Goal: Task Accomplishment & Management: Manage account settings

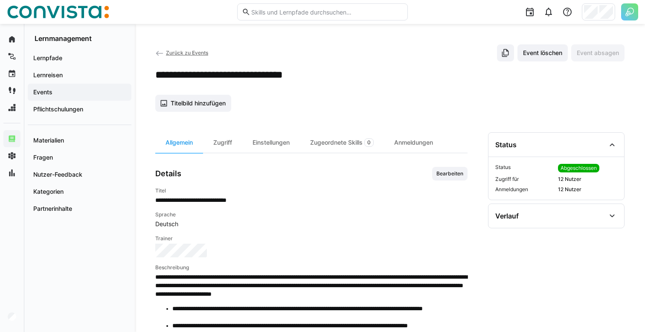
scroll to position [66, 0]
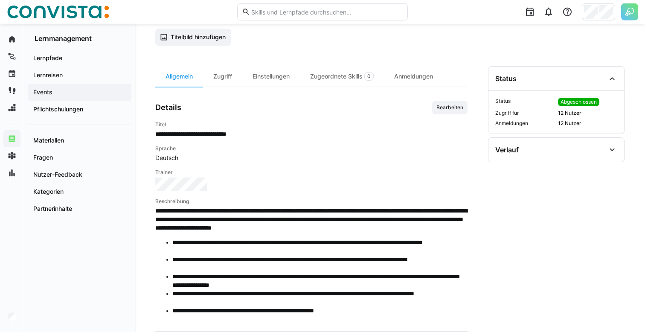
click at [628, 17] on img at bounding box center [629, 11] width 17 height 17
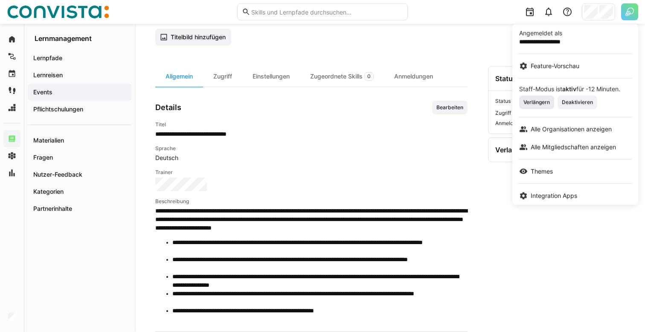
click at [548, 100] on span "Verlängern" at bounding box center [536, 102] width 28 height 7
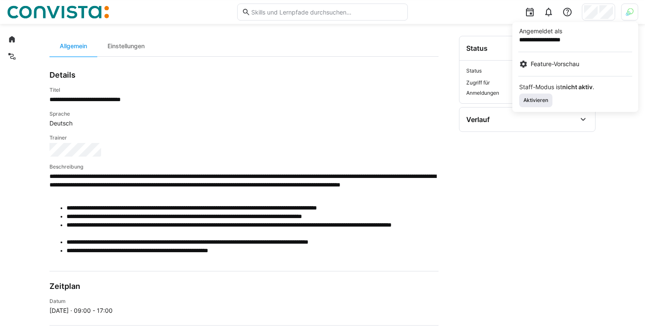
click at [540, 99] on span "Aktivieren" at bounding box center [535, 100] width 26 height 7
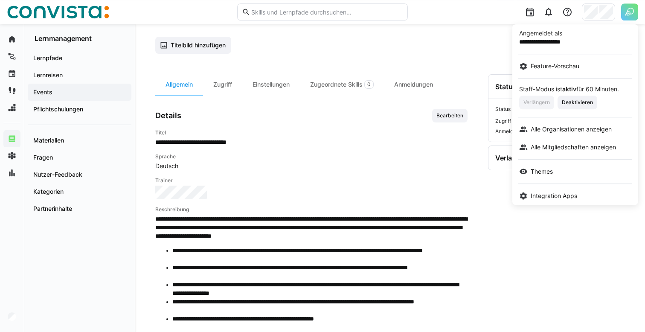
scroll to position [66, 0]
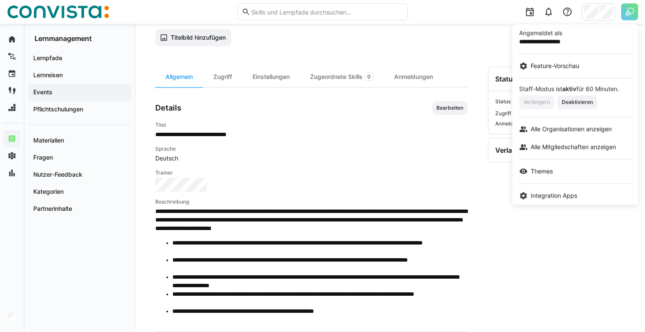
click at [381, 87] on div at bounding box center [322, 166] width 645 height 332
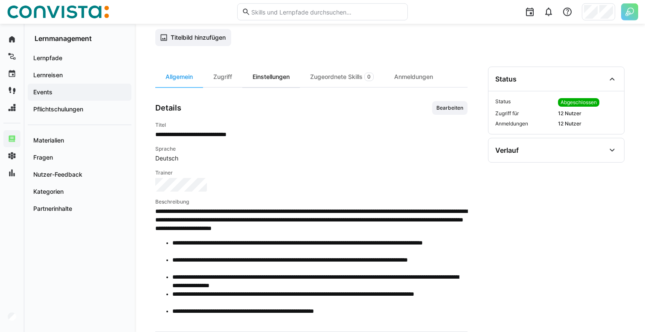
click at [258, 82] on div "Einstellungen" at bounding box center [271, 77] width 58 height 20
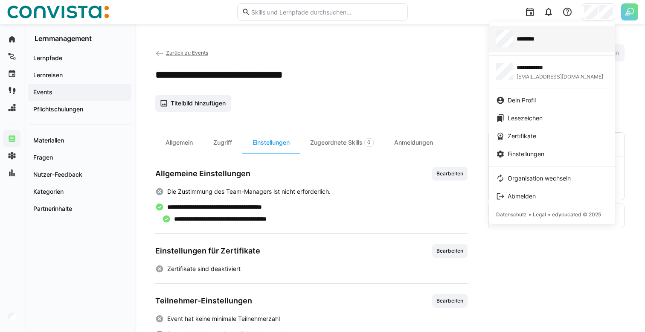
click at [537, 40] on span "********" at bounding box center [529, 39] width 25 height 9
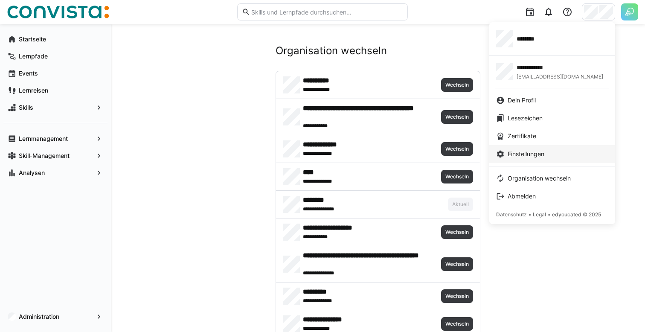
click at [519, 151] on span "Einstellungen" at bounding box center [526, 154] width 37 height 9
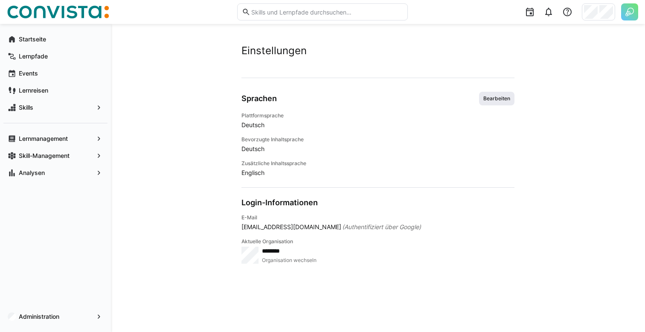
click at [486, 102] on span "Bearbeiten" at bounding box center [496, 98] width 29 height 7
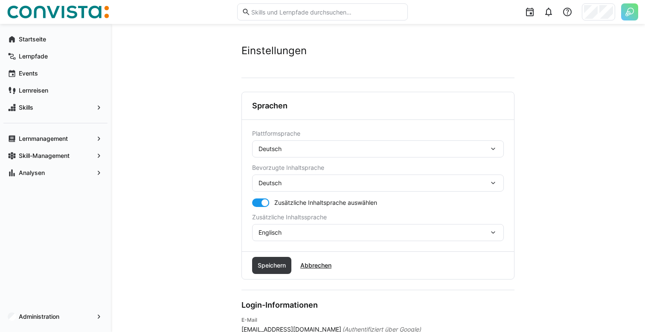
click at [351, 146] on div "Deutsch" at bounding box center [373, 149] width 230 height 8
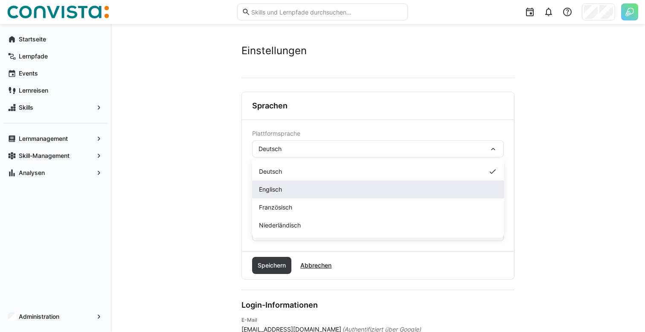
click at [315, 186] on div "Englisch" at bounding box center [378, 189] width 238 height 9
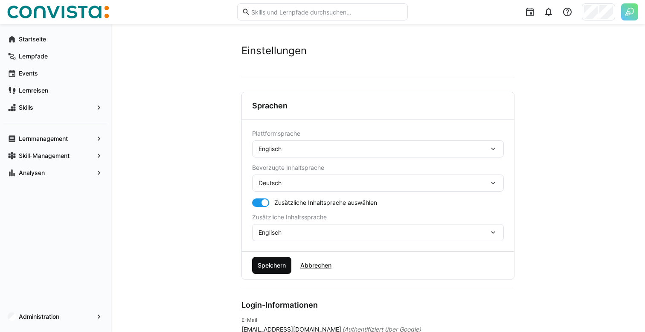
click at [269, 266] on span "Speichern" at bounding box center [271, 265] width 31 height 9
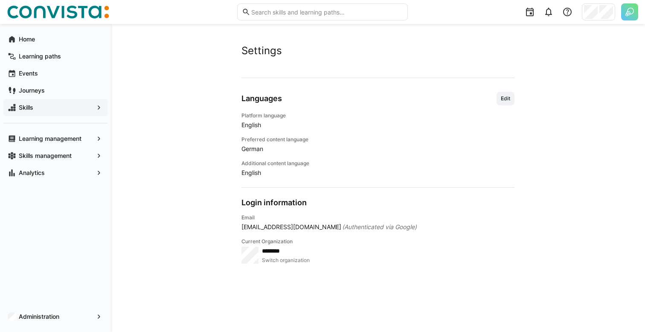
click at [70, 103] on span "Skills" at bounding box center [55, 107] width 76 height 9
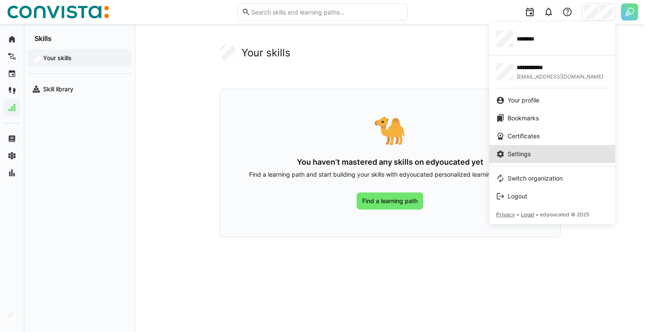
click at [13, 154] on div at bounding box center [322, 166] width 645 height 332
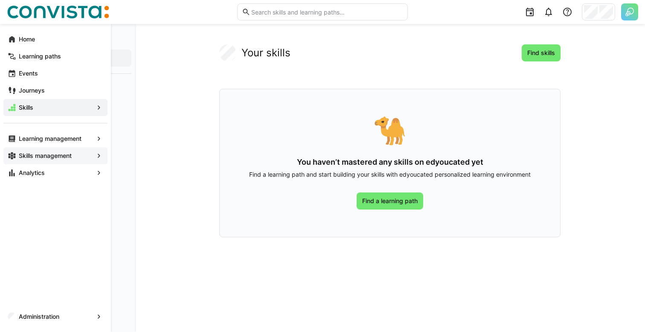
click at [0, 0] on app-navigation-label "Skills management" at bounding box center [0, 0] width 0 height 0
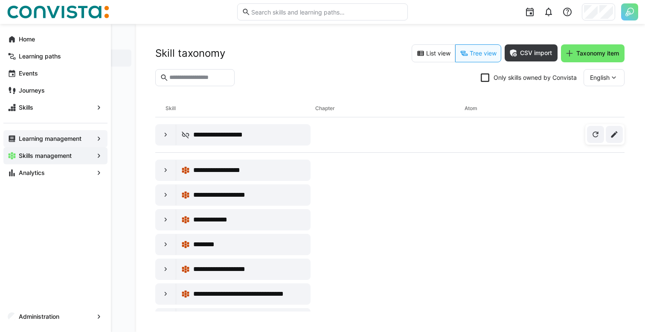
click at [17, 135] on div "Learning management" at bounding box center [55, 138] width 104 height 17
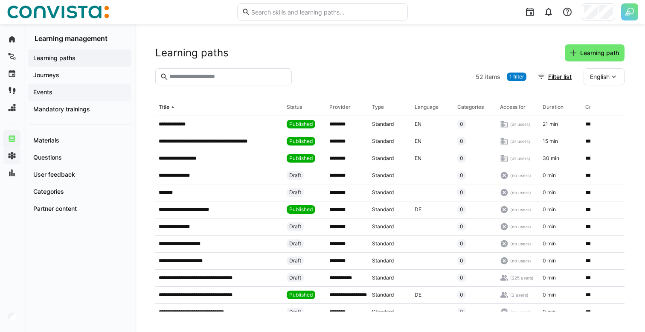
click at [95, 87] on div "Events" at bounding box center [80, 92] width 104 height 17
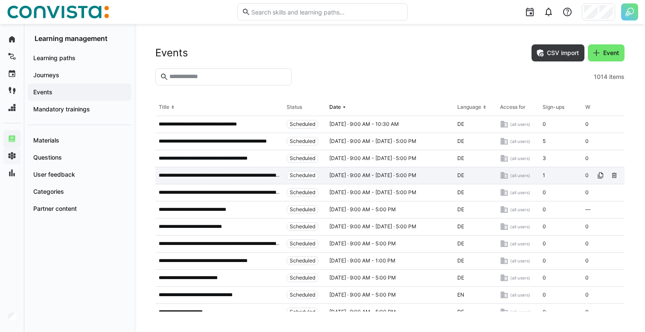
click at [217, 175] on p "**********" at bounding box center [219, 175] width 121 height 7
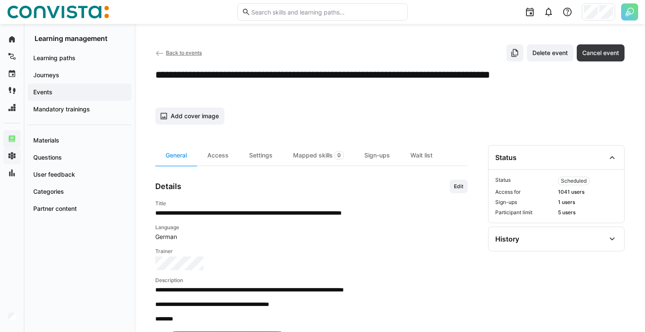
click at [168, 250] on h4 "Trainer" at bounding box center [311, 251] width 312 height 7
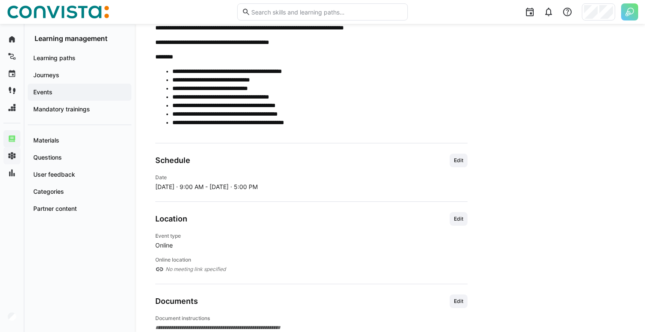
scroll to position [263, 0]
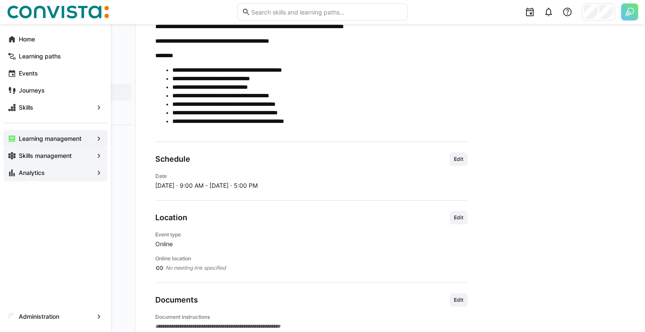
click at [0, 0] on app-navigation-label "Analytics" at bounding box center [0, 0] width 0 height 0
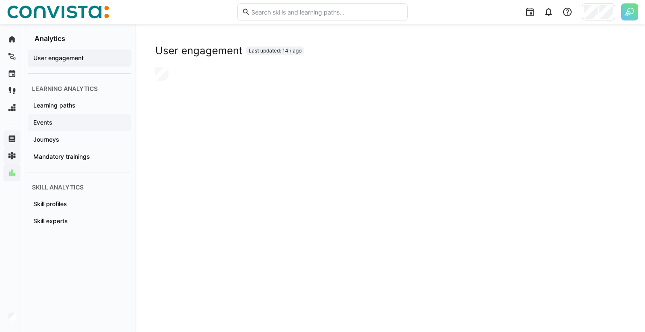
click at [80, 124] on span "Events" at bounding box center [79, 122] width 95 height 9
